Goal: Navigation & Orientation: Find specific page/section

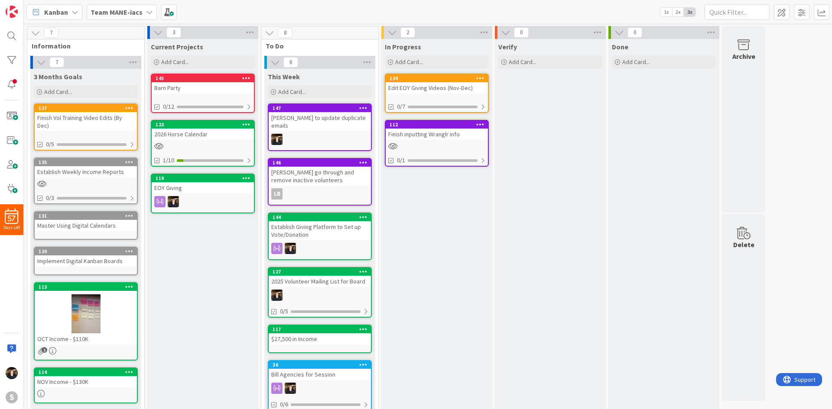
click at [146, 10] on icon at bounding box center [149, 12] width 7 height 7
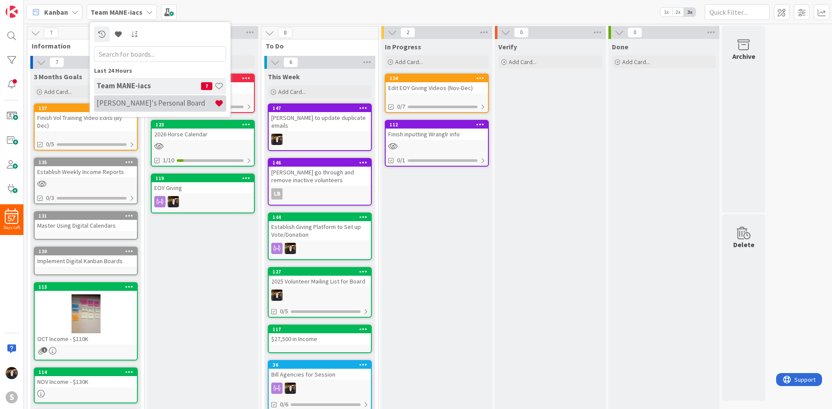
click at [121, 100] on h4 "[PERSON_NAME]'s Personal Board" at bounding box center [156, 103] width 118 height 9
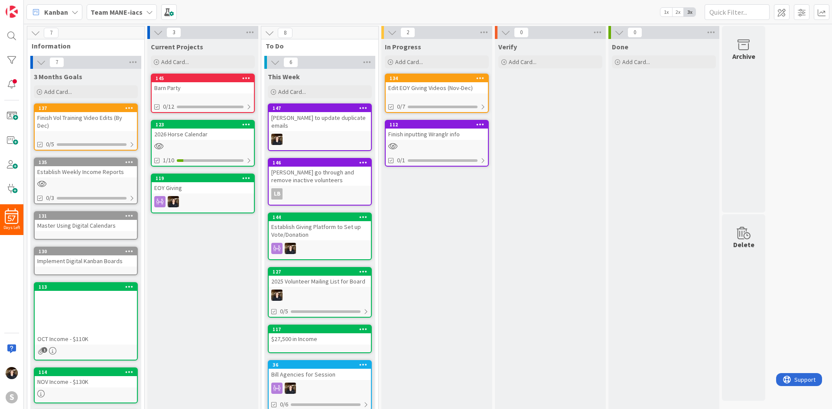
click at [146, 11] on icon at bounding box center [149, 12] width 7 height 7
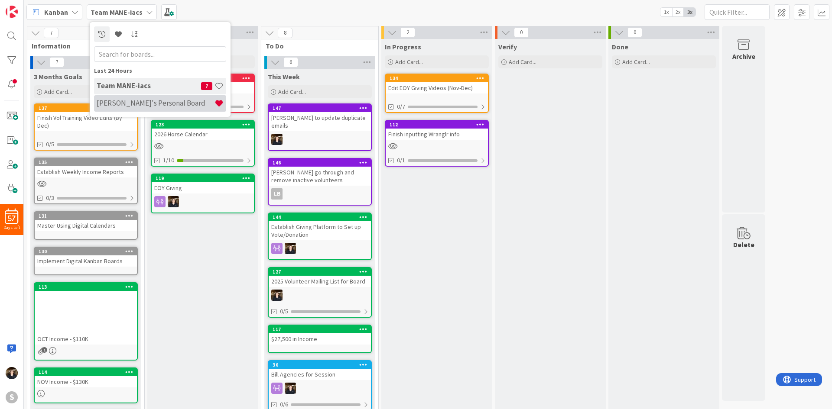
click at [134, 99] on h4 "[PERSON_NAME]'s Personal Board" at bounding box center [156, 103] width 118 height 9
